Goal: Task Accomplishment & Management: Manage account settings

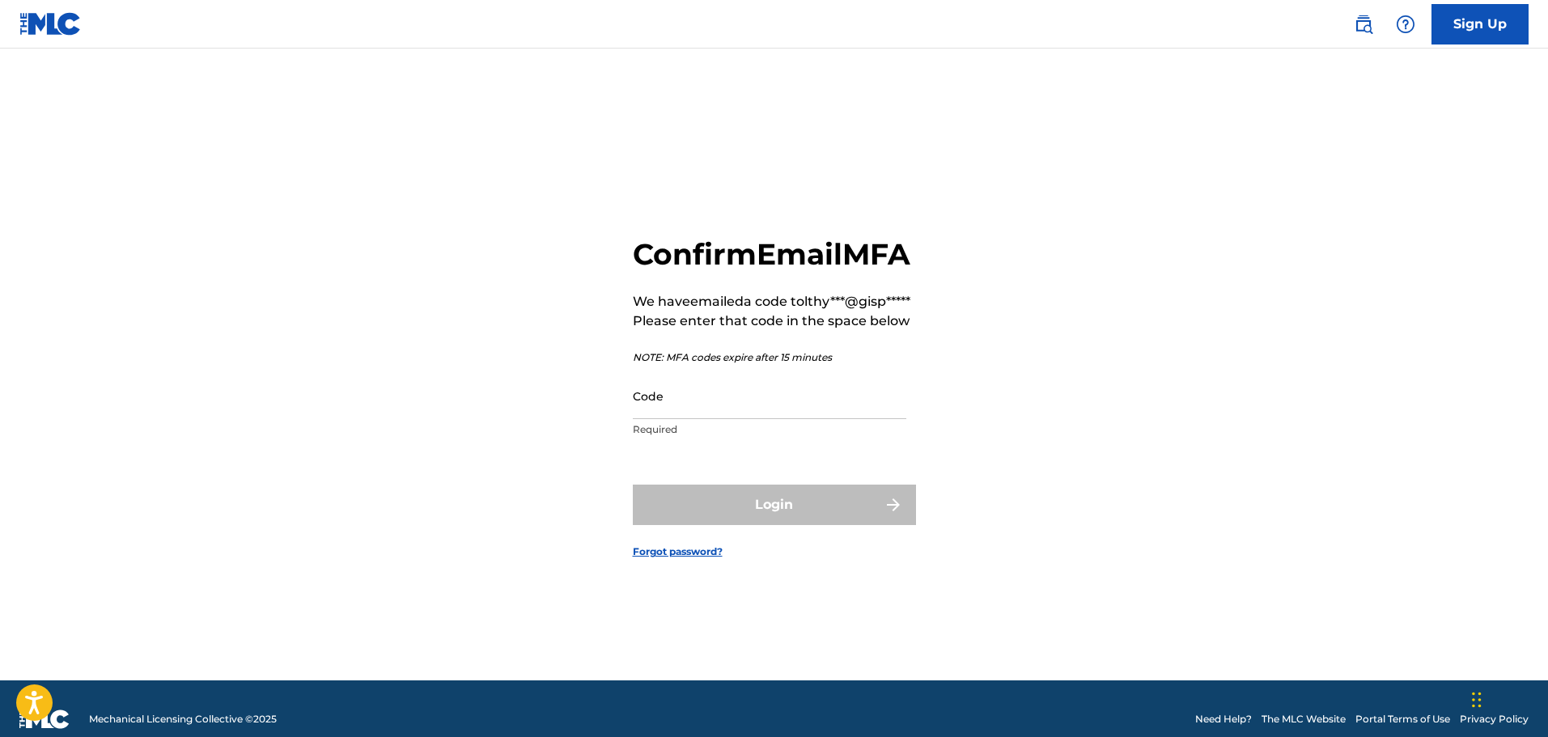
click at [685, 419] on input "Code" at bounding box center [770, 396] width 274 height 46
paste input "403607"
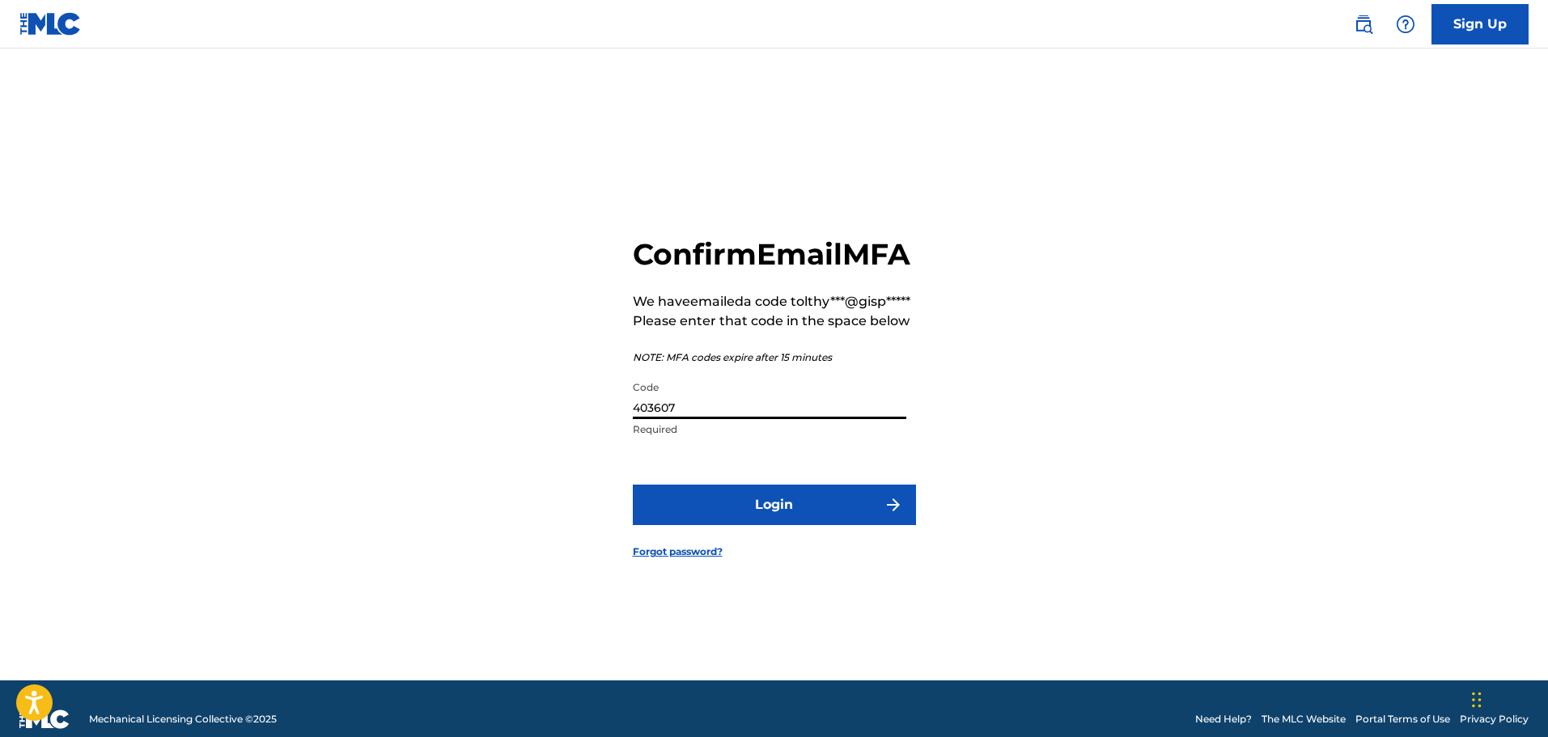
type input "403607"
click at [748, 522] on button "Login" at bounding box center [774, 505] width 283 height 40
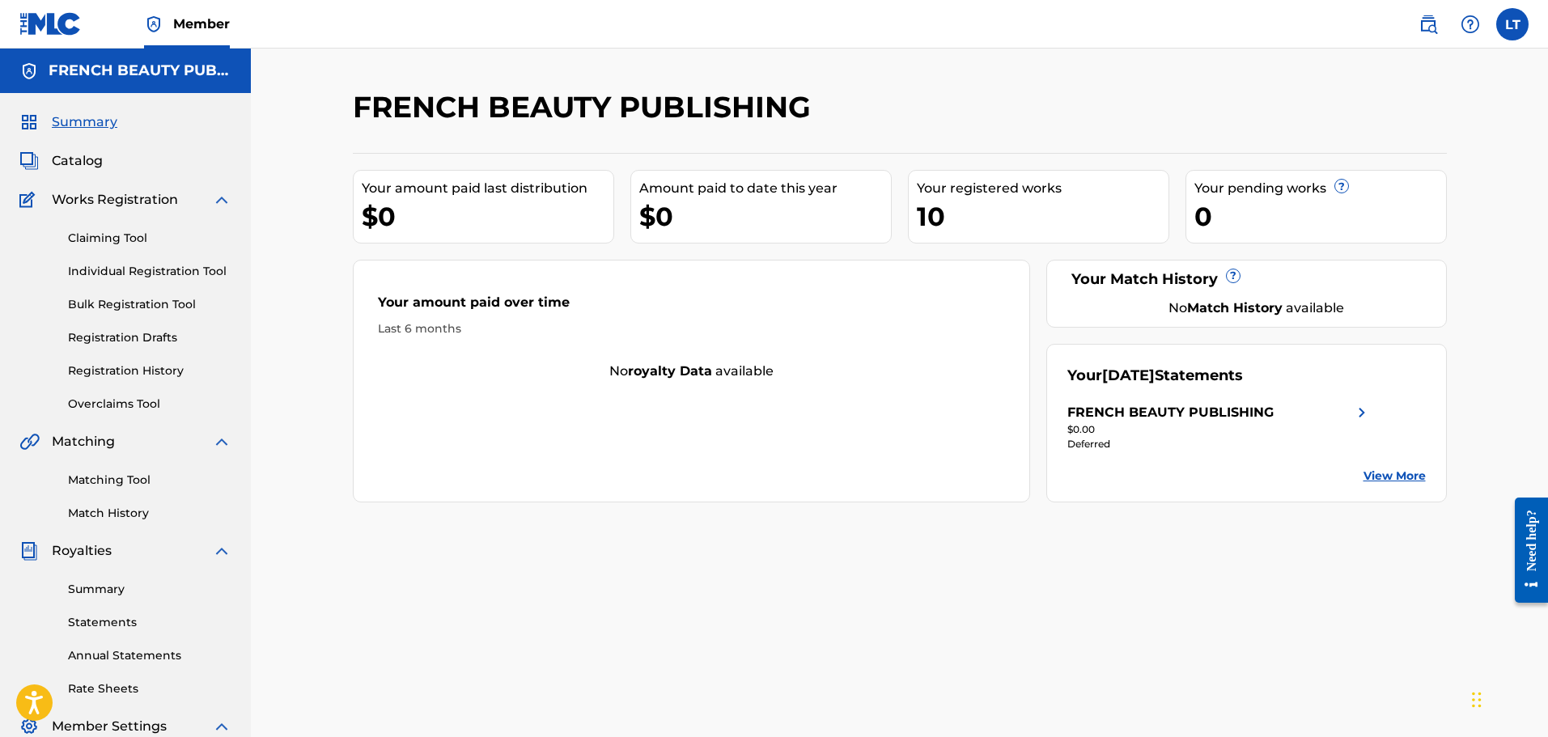
scroll to position [266, 0]
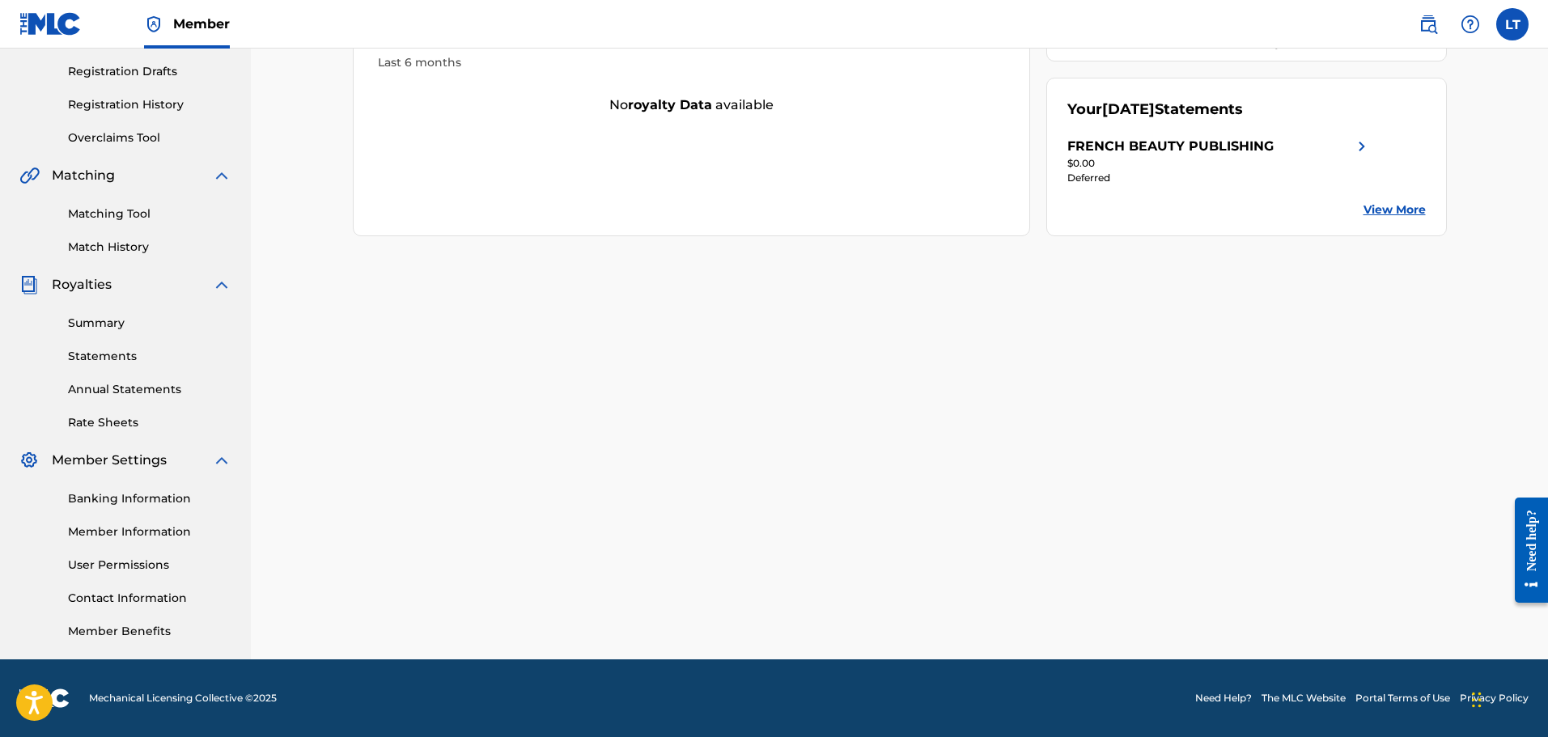
click at [149, 499] on link "Banking Information" at bounding box center [150, 499] width 164 height 17
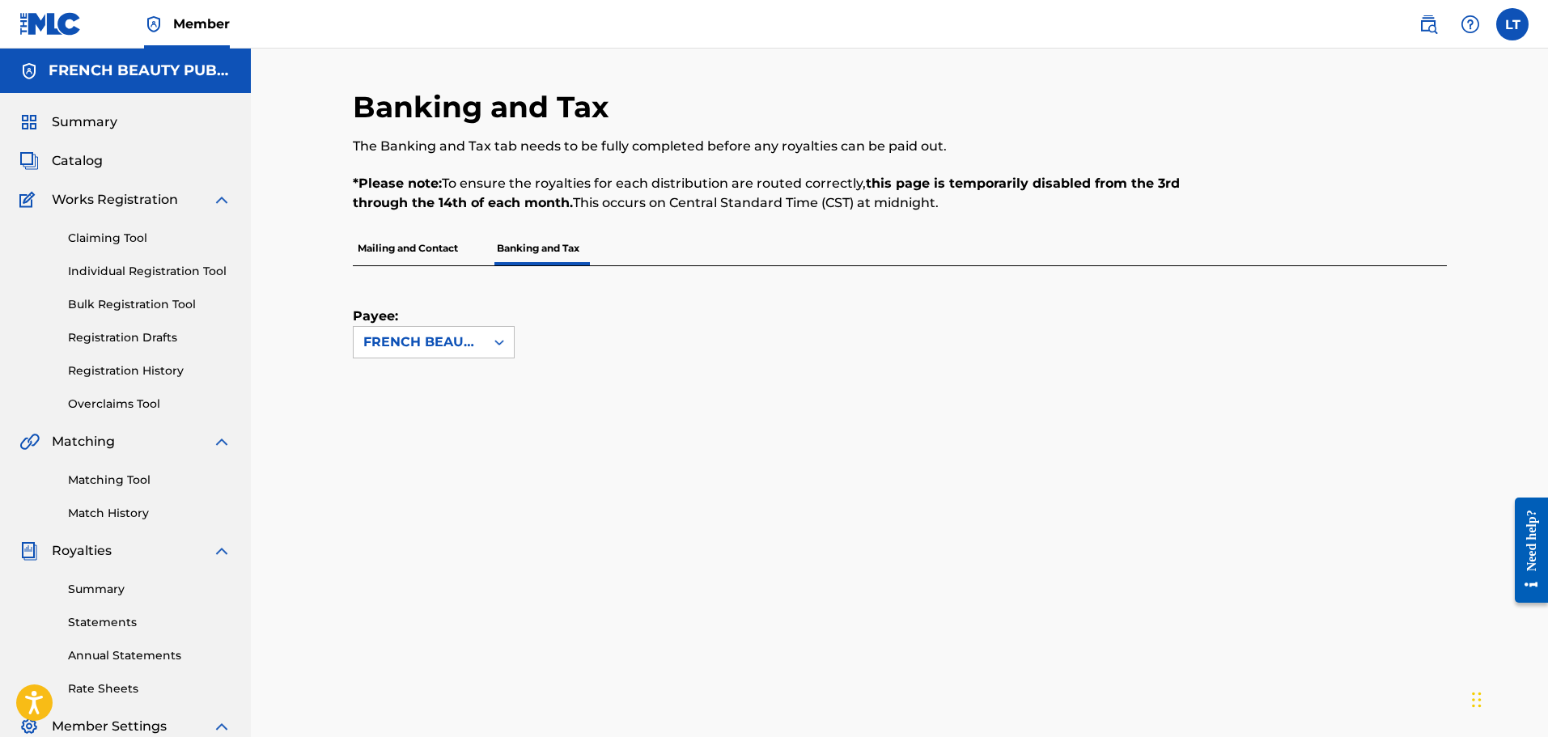
click at [85, 120] on span "Summary" at bounding box center [85, 122] width 66 height 19
